Goal: Register for event/course

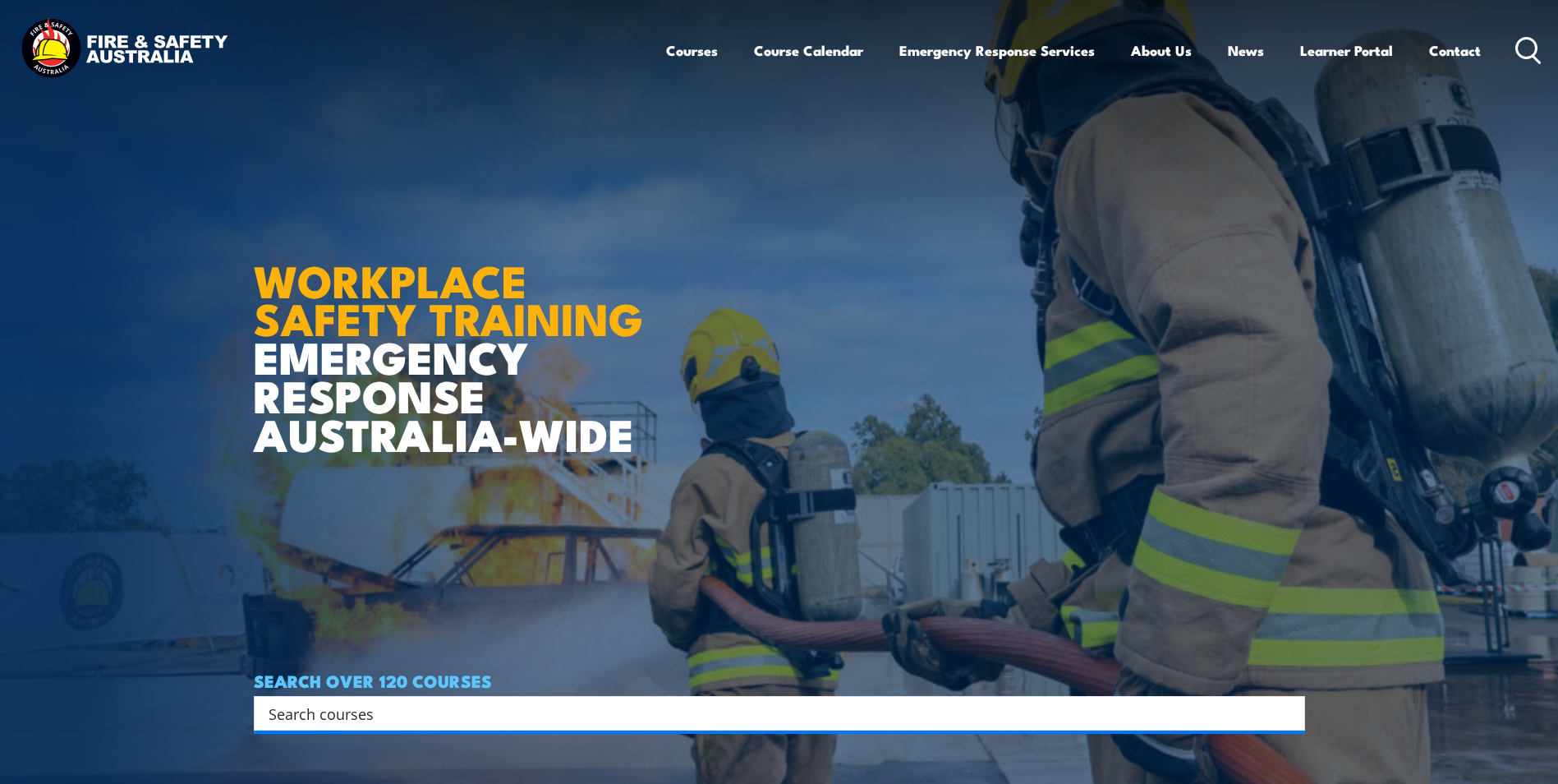
click at [818, 50] on link "Course Calendar" at bounding box center [808, 50] width 109 height 44
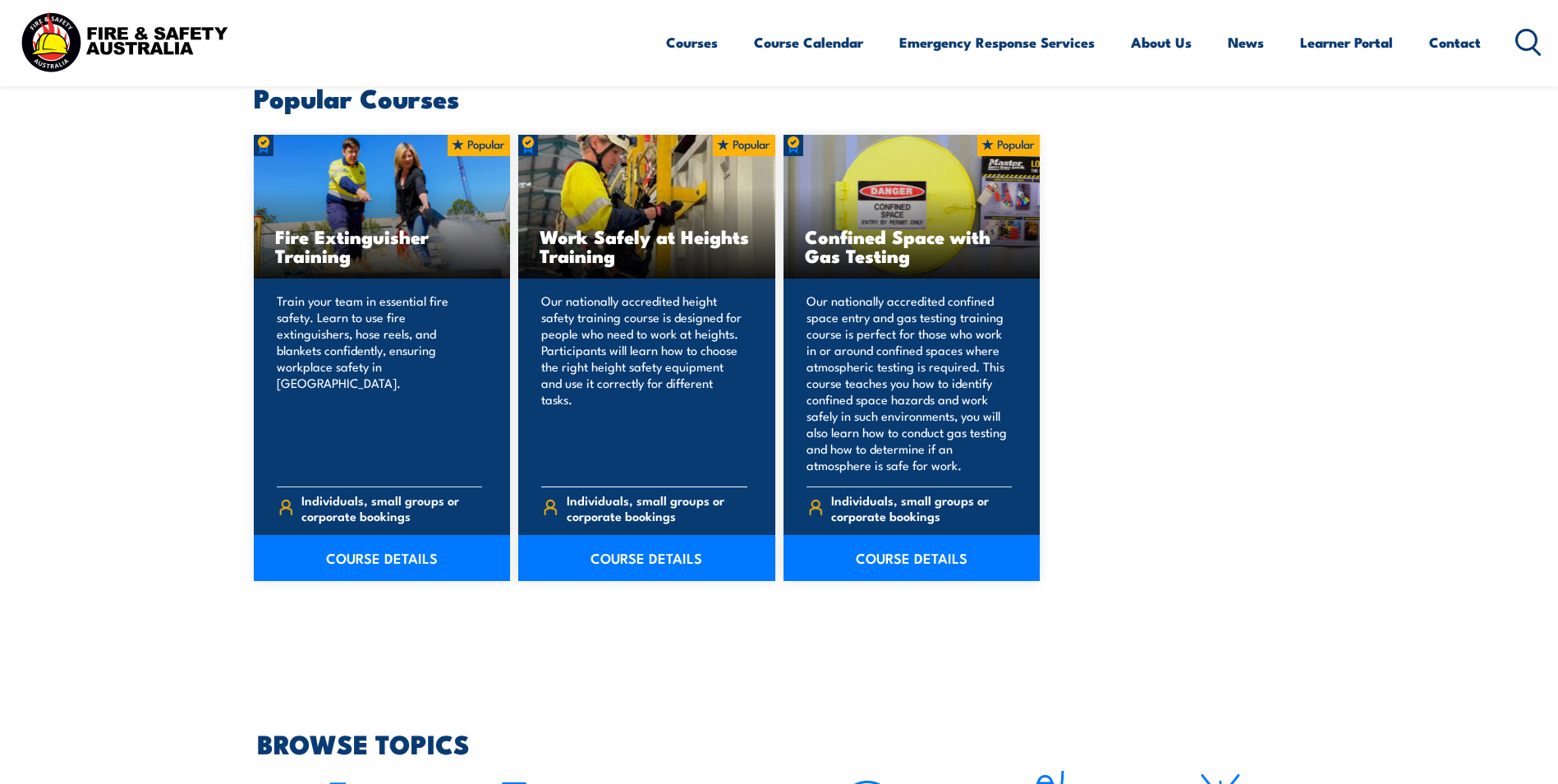
scroll to position [1478, 0]
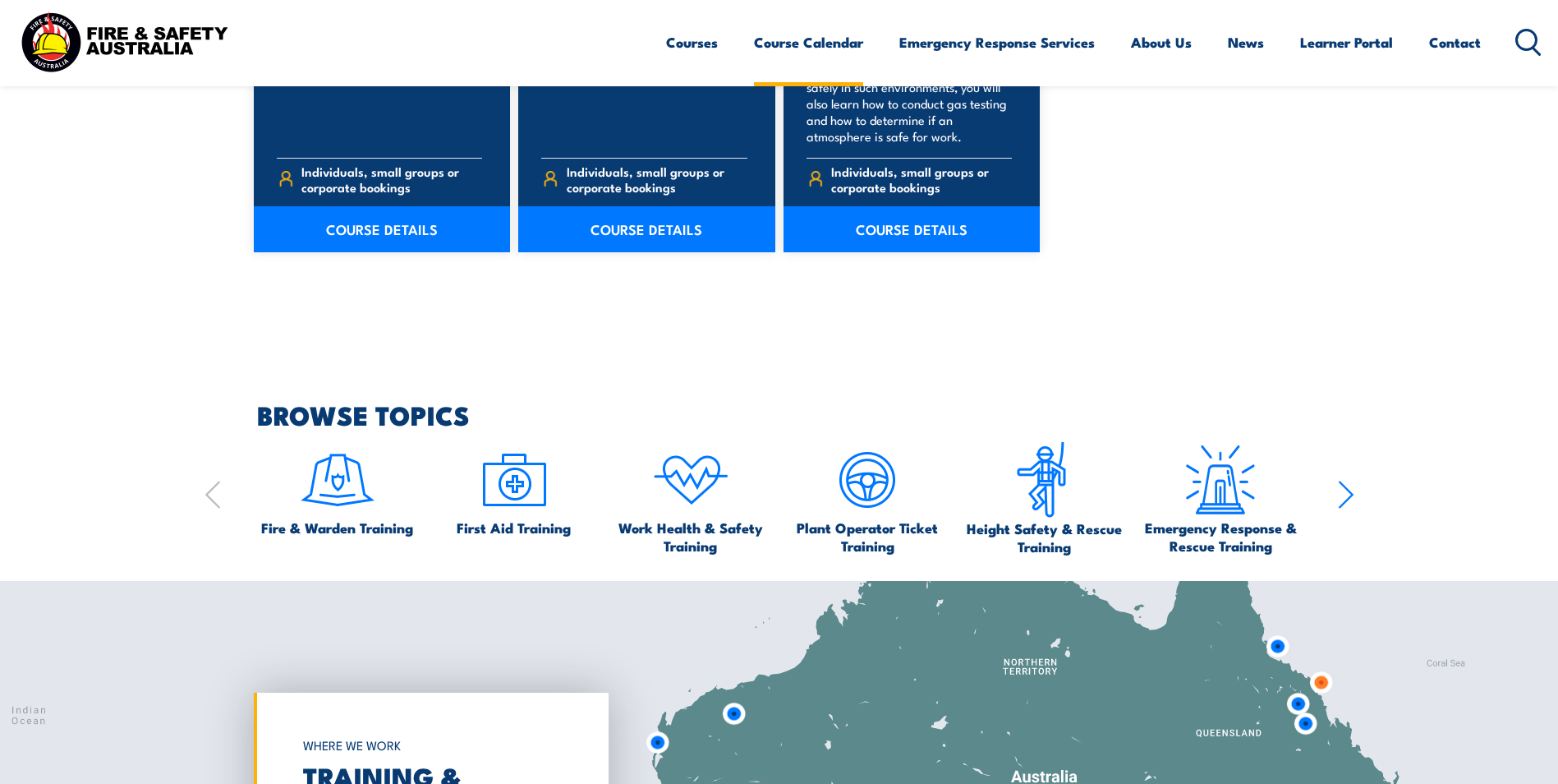
click at [797, 43] on link "Course Calendar" at bounding box center [808, 42] width 109 height 44
click at [331, 533] on span "Fire & Warden Training" at bounding box center [337, 527] width 152 height 18
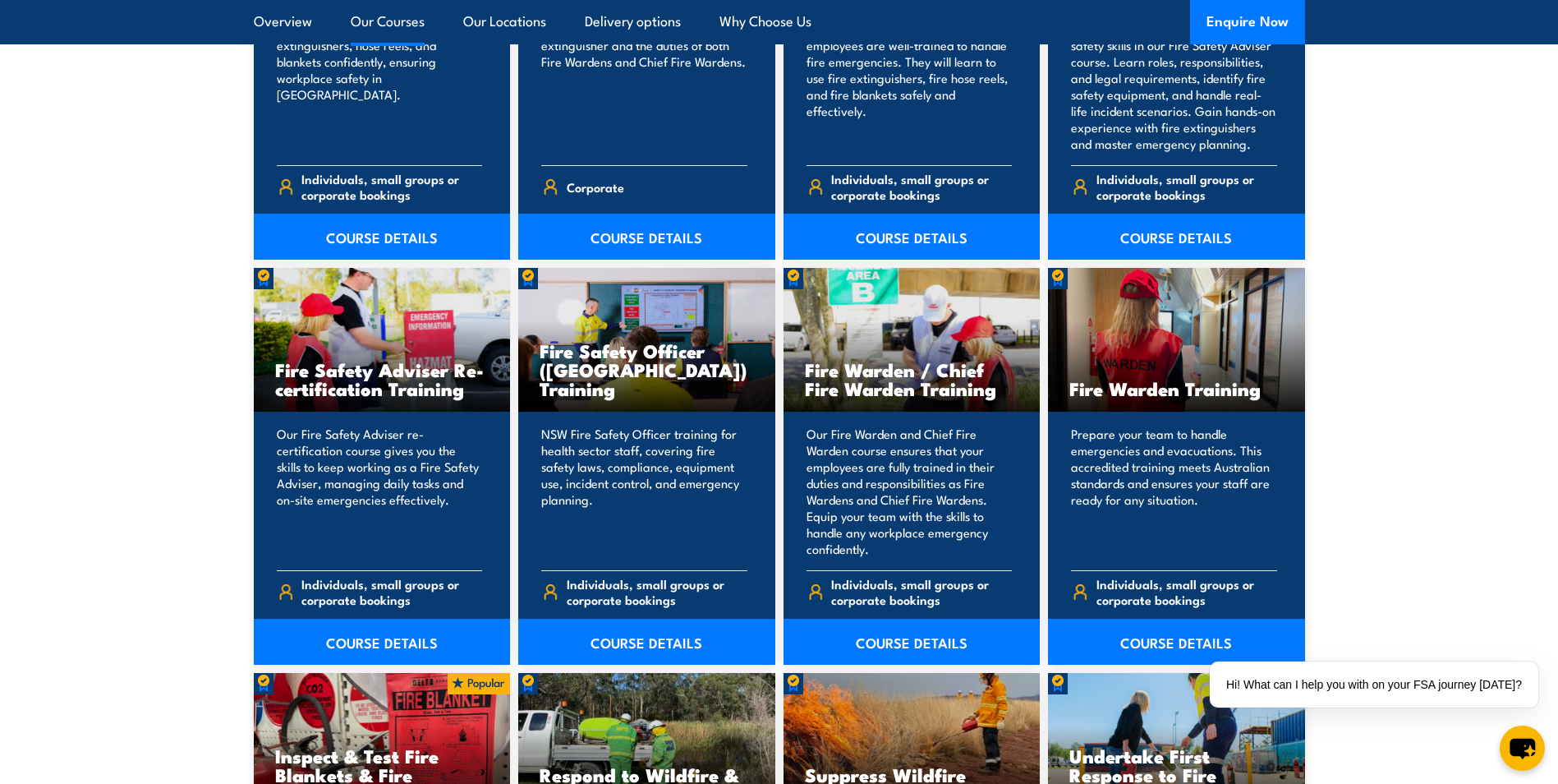
scroll to position [2053, 0]
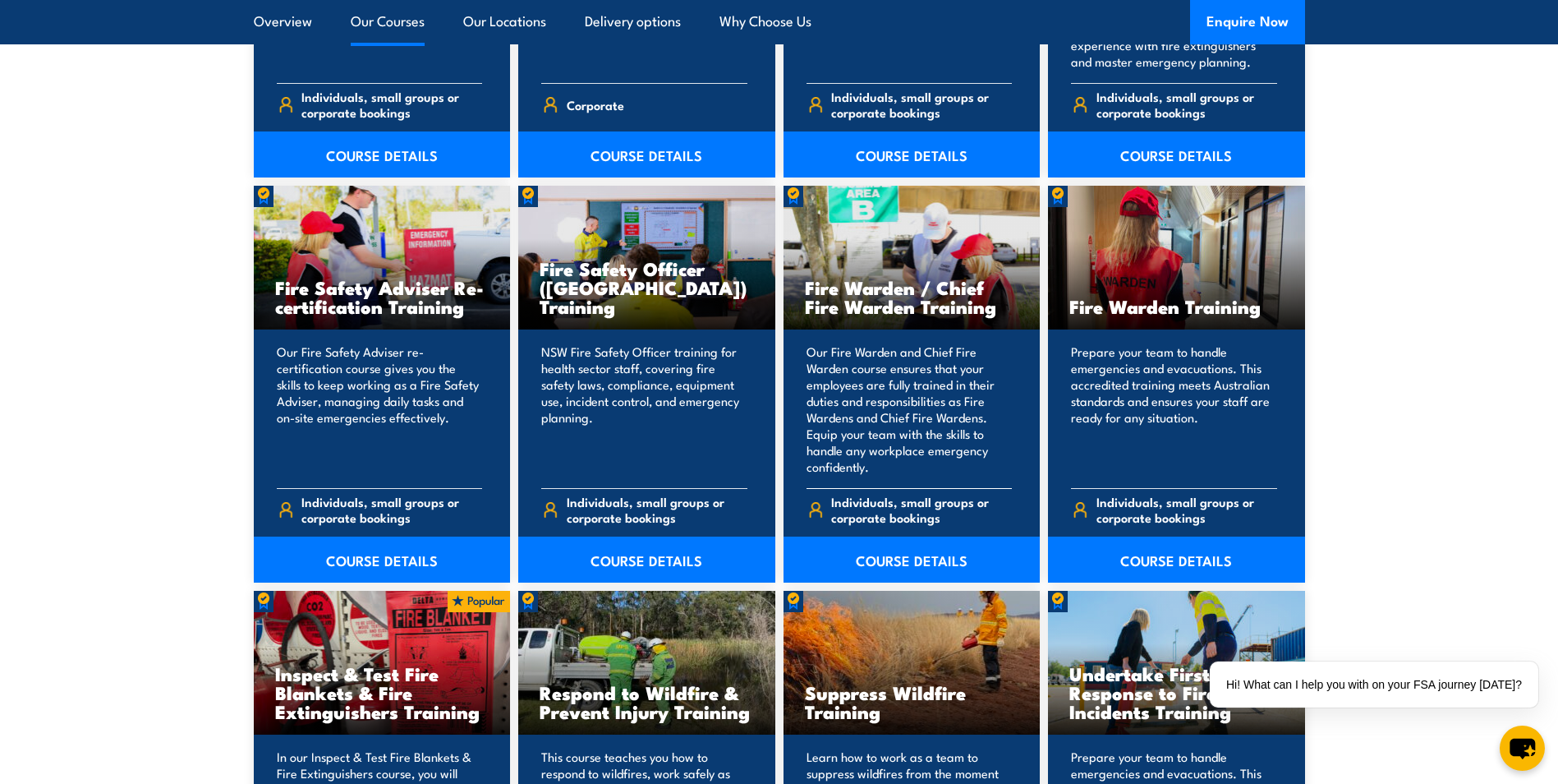
drag, startPoint x: 803, startPoint y: 287, endPoint x: 1004, endPoint y: 306, distance: 201.9
click at [1004, 306] on div "Fire Warden / Chief Fire Warden Training" at bounding box center [912, 258] width 257 height 144
drag, startPoint x: 1538, startPoint y: 505, endPoint x: 1496, endPoint y: 508, distance: 42.1
click at [1541, 505] on section "16 COURSES Bush Fire Awareness Training" at bounding box center [779, 172] width 1558 height 1755
click at [1213, 566] on link "COURSE DETAILS" at bounding box center [1177, 559] width 257 height 46
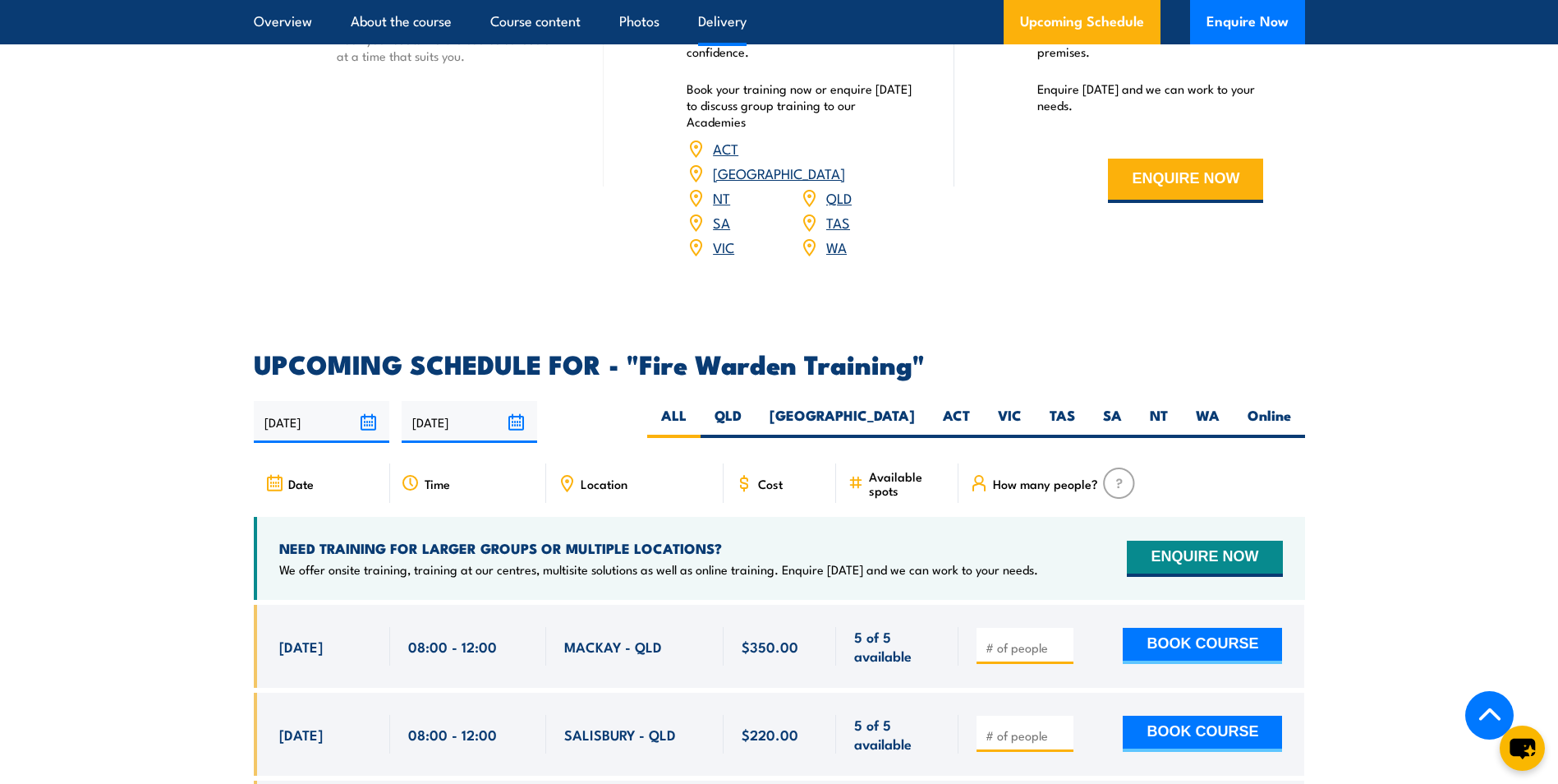
scroll to position [2711, 0]
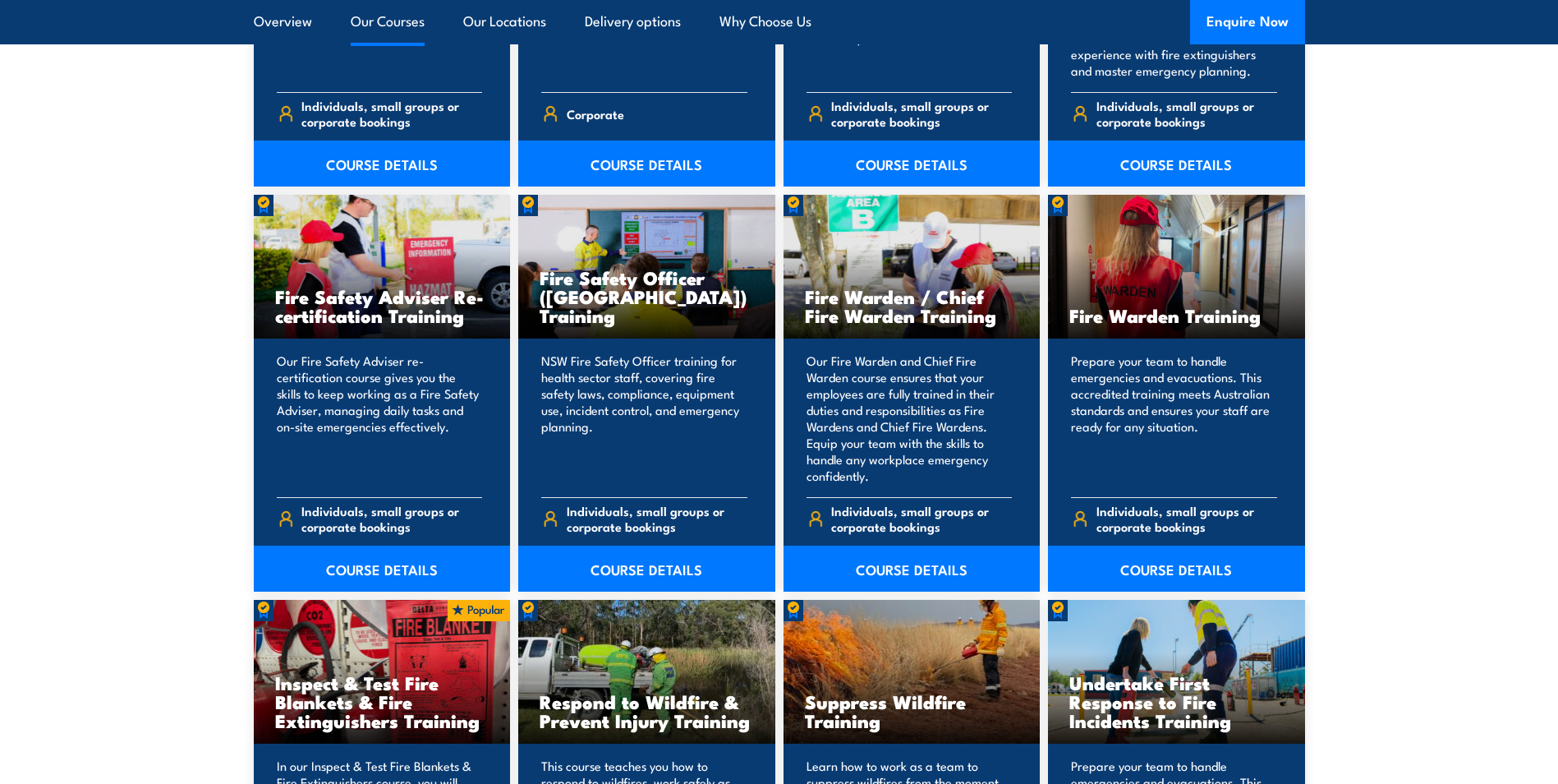
scroll to position [2053, 0]
